Goal: Information Seeking & Learning: Learn about a topic

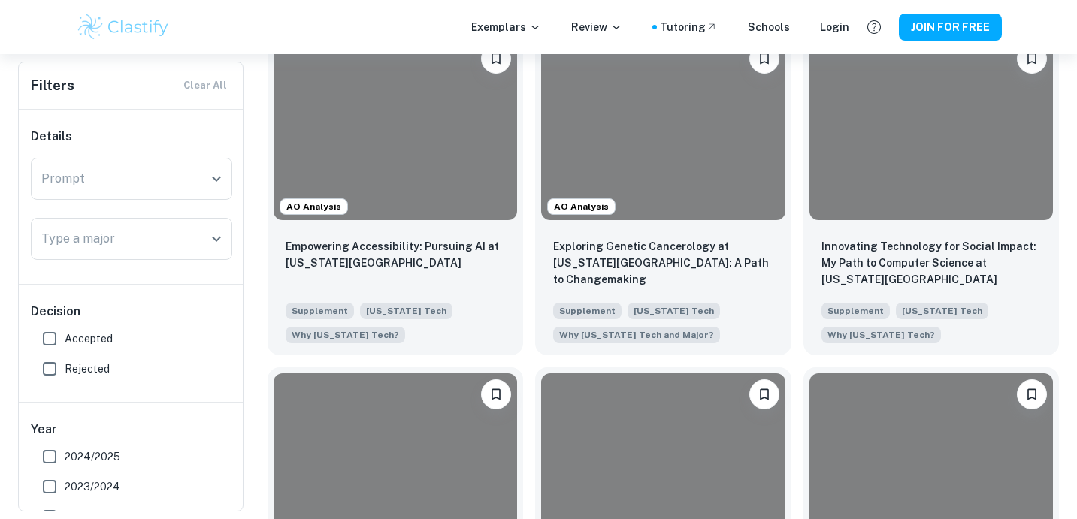
scroll to position [364, 0]
click at [58, 337] on input "Accepted" at bounding box center [50, 339] width 30 height 30
checkbox input "true"
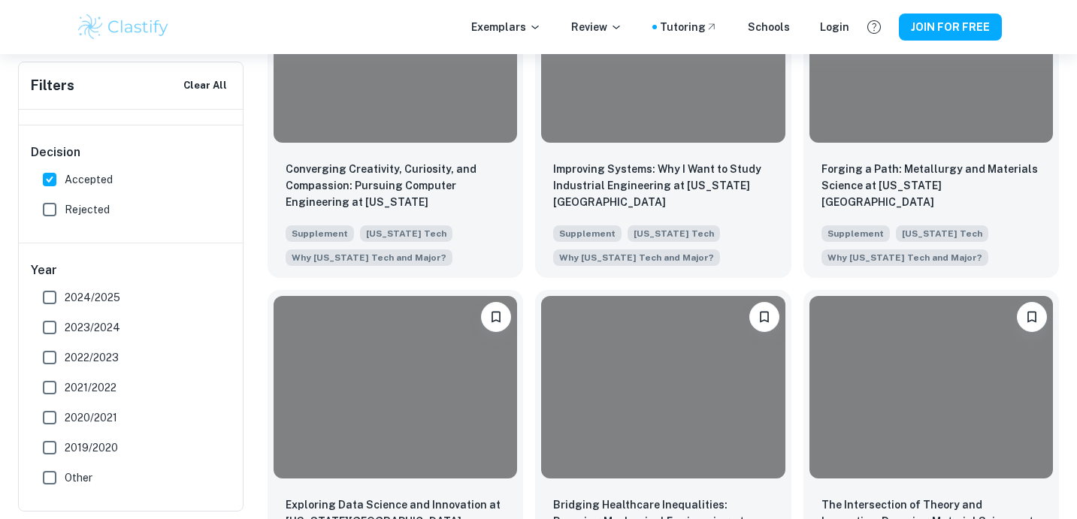
scroll to position [2039, 0]
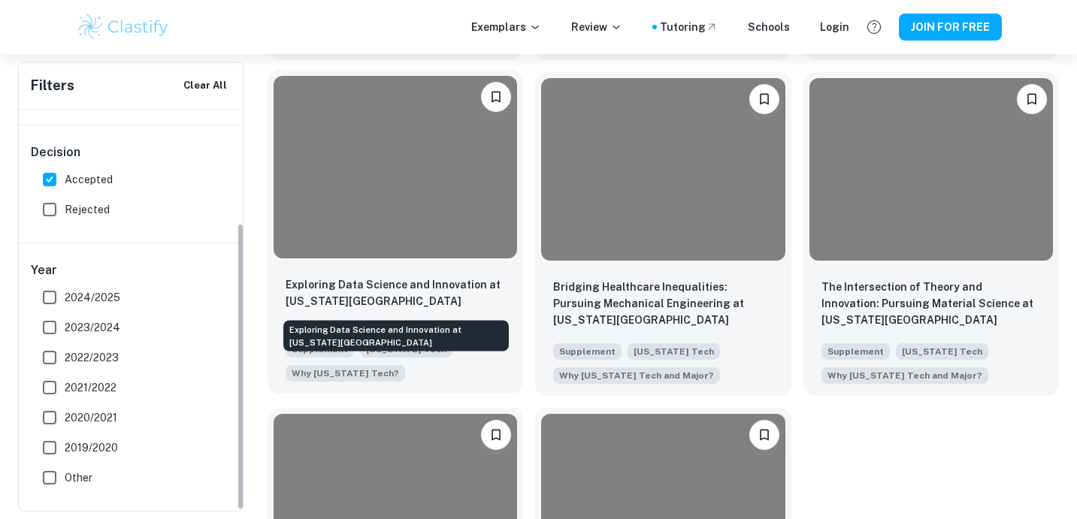
click at [316, 297] on p "Exploring Data Science and Innovation at [US_STATE][GEOGRAPHIC_DATA]" at bounding box center [394, 292] width 219 height 33
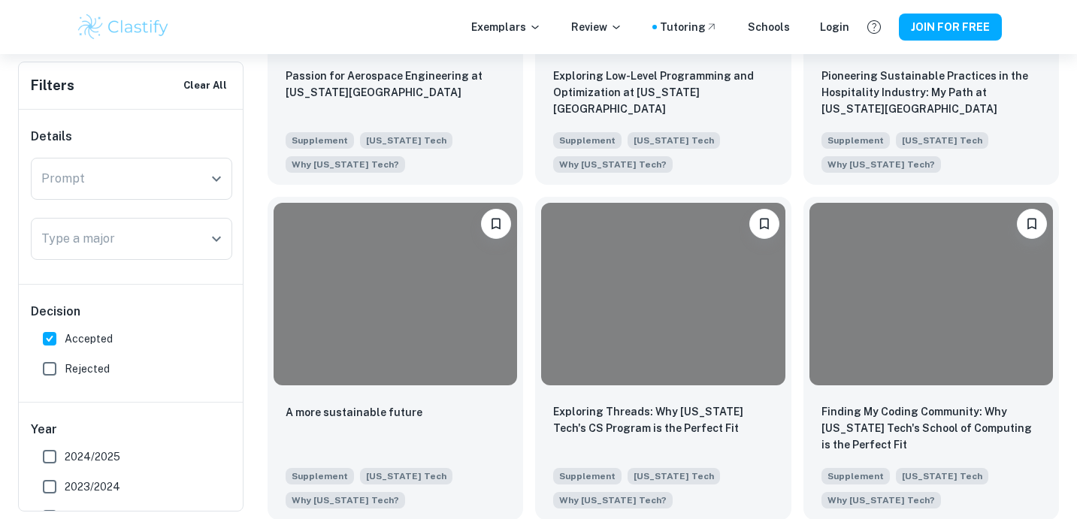
scroll to position [1306, 0]
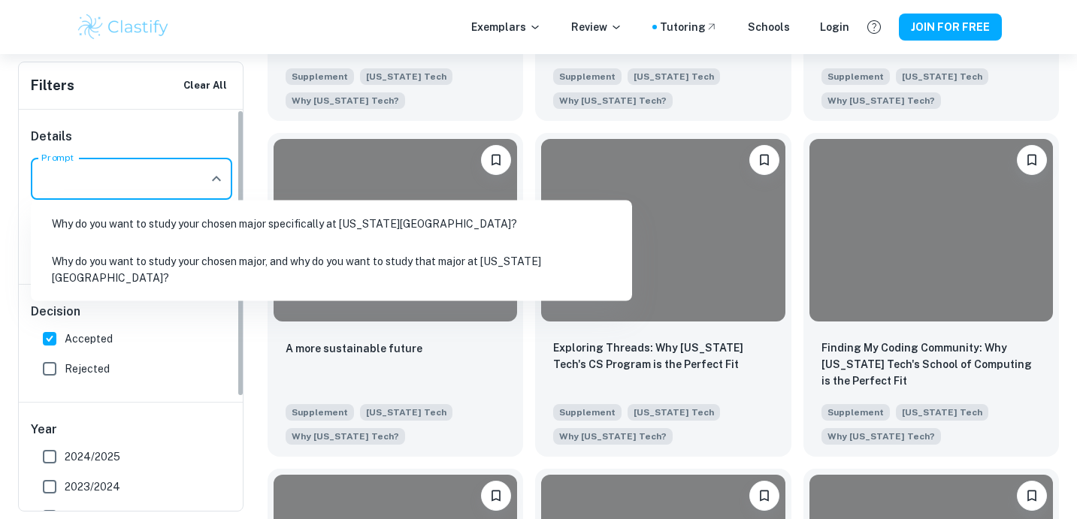
click at [171, 186] on input "Prompt" at bounding box center [120, 179] width 165 height 29
click at [162, 261] on li "Why do you want to study your chosen major, and why do you want to study that m…" at bounding box center [331, 269] width 589 height 51
type input "Why do you want to study your chosen major, and why do you want to study that m…"
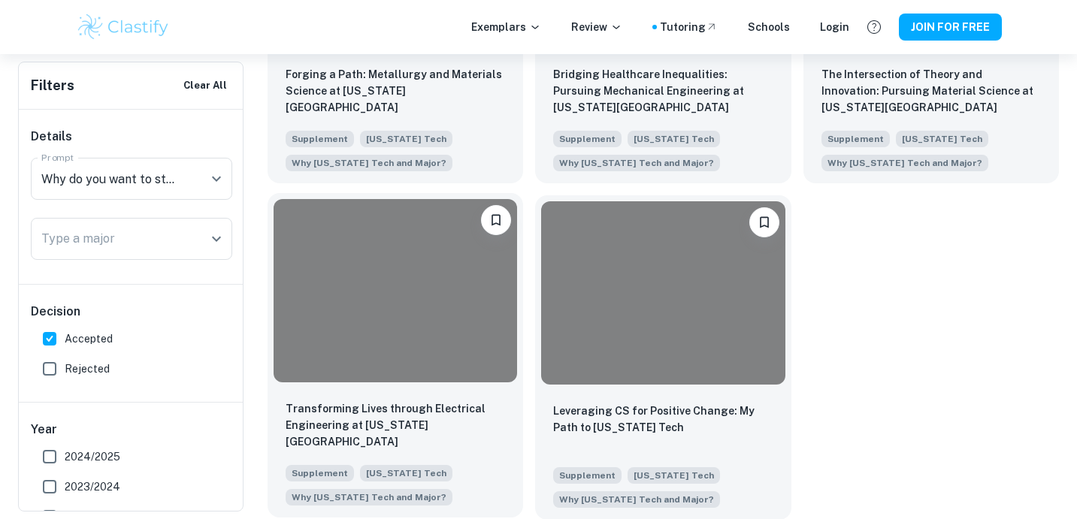
scroll to position [902, 0]
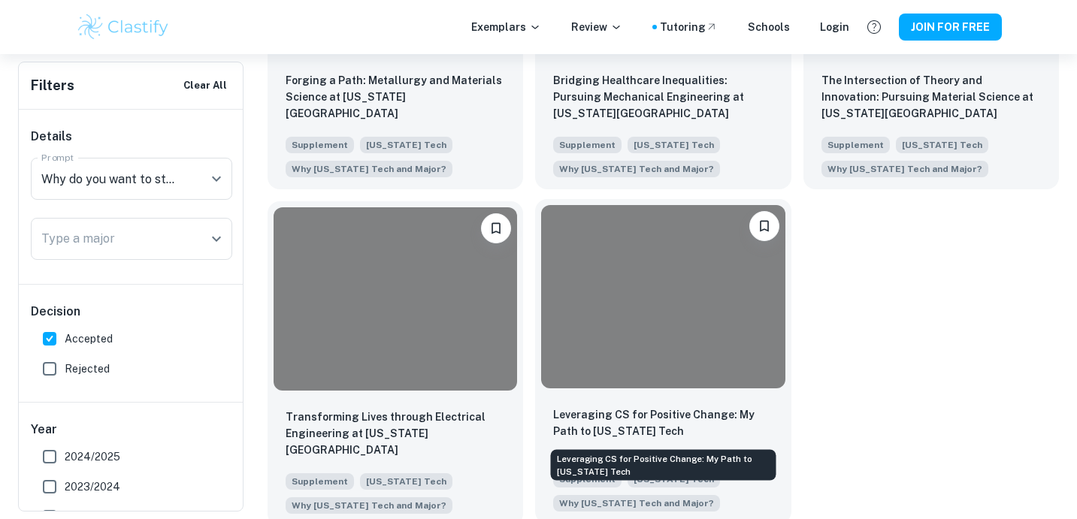
click at [584, 418] on p "Leveraging CS for Positive Change: My Path to [US_STATE] Tech" at bounding box center [662, 422] width 219 height 33
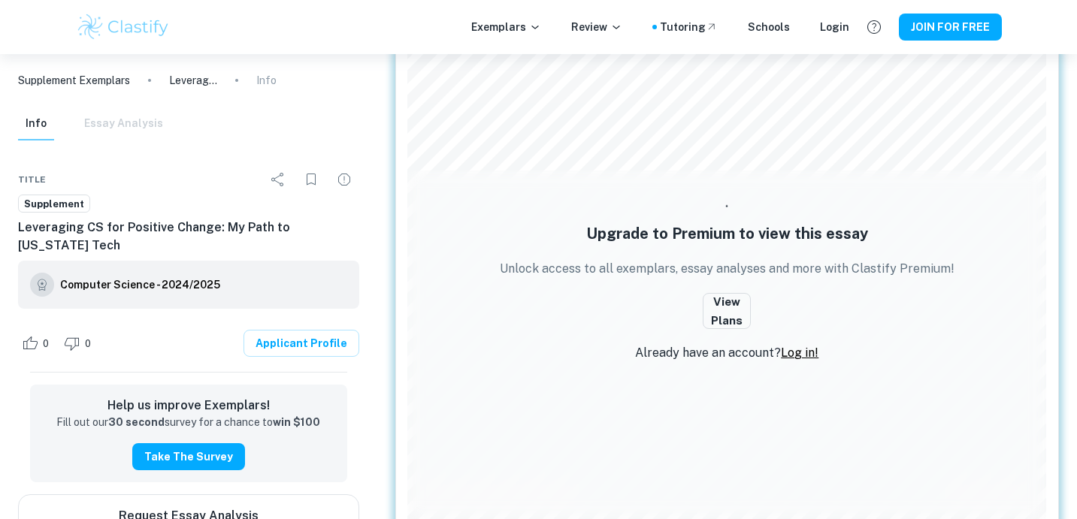
scroll to position [50, 0]
